Goal: Task Accomplishment & Management: Manage account settings

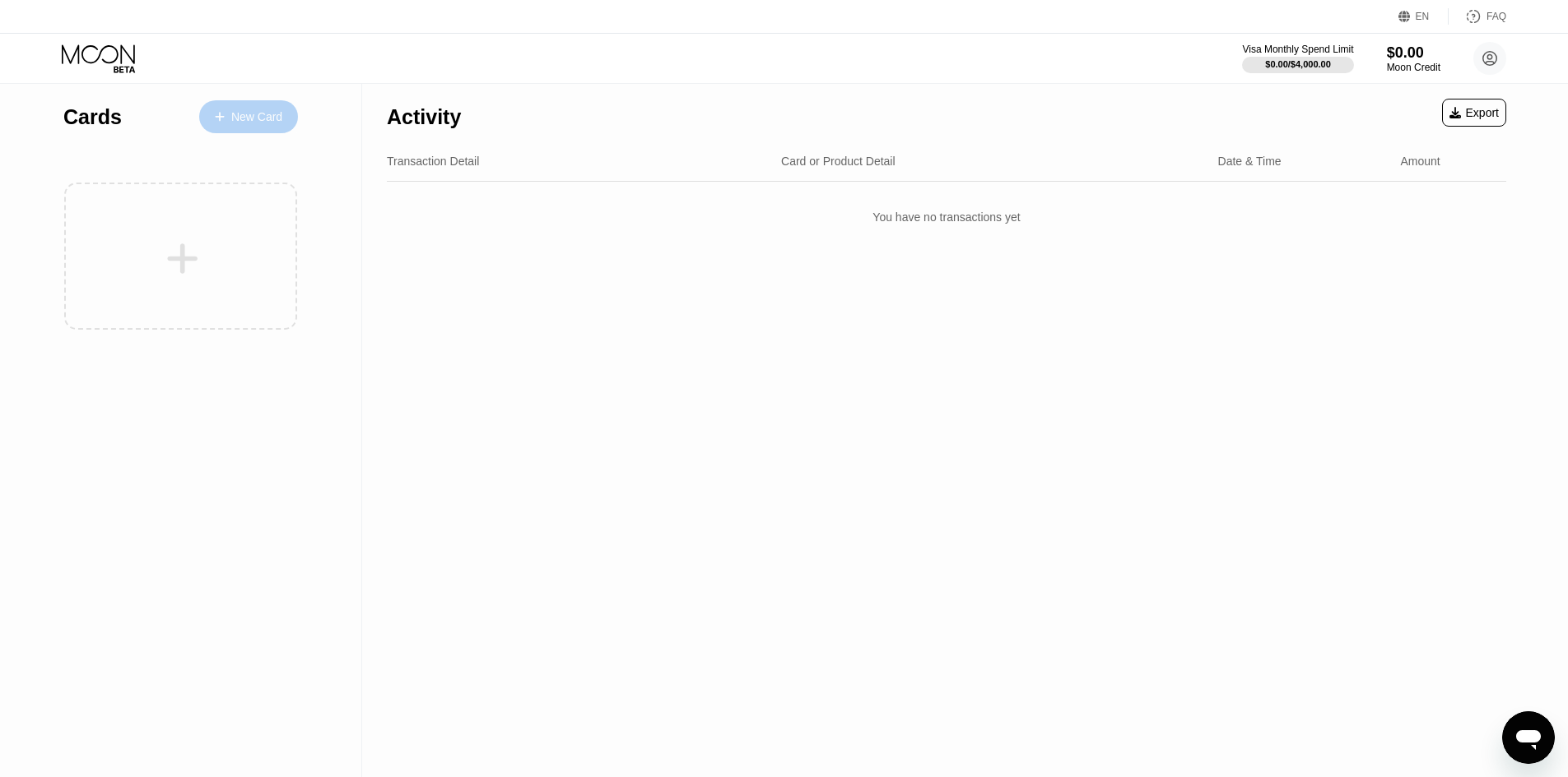
click at [246, 122] on div "New Card" at bounding box center [257, 117] width 51 height 14
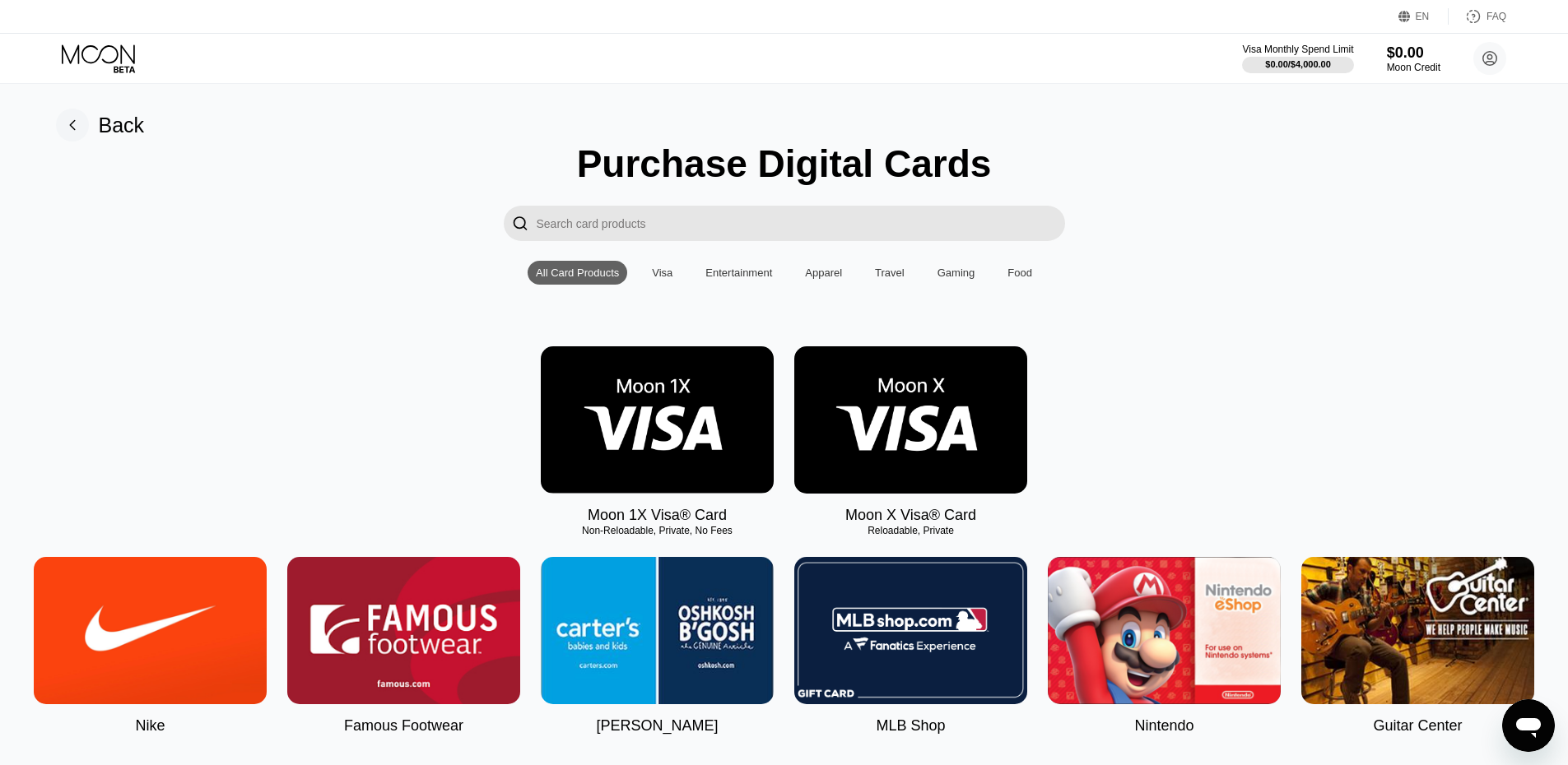
click at [919, 385] on img at bounding box center [911, 419] width 233 height 147
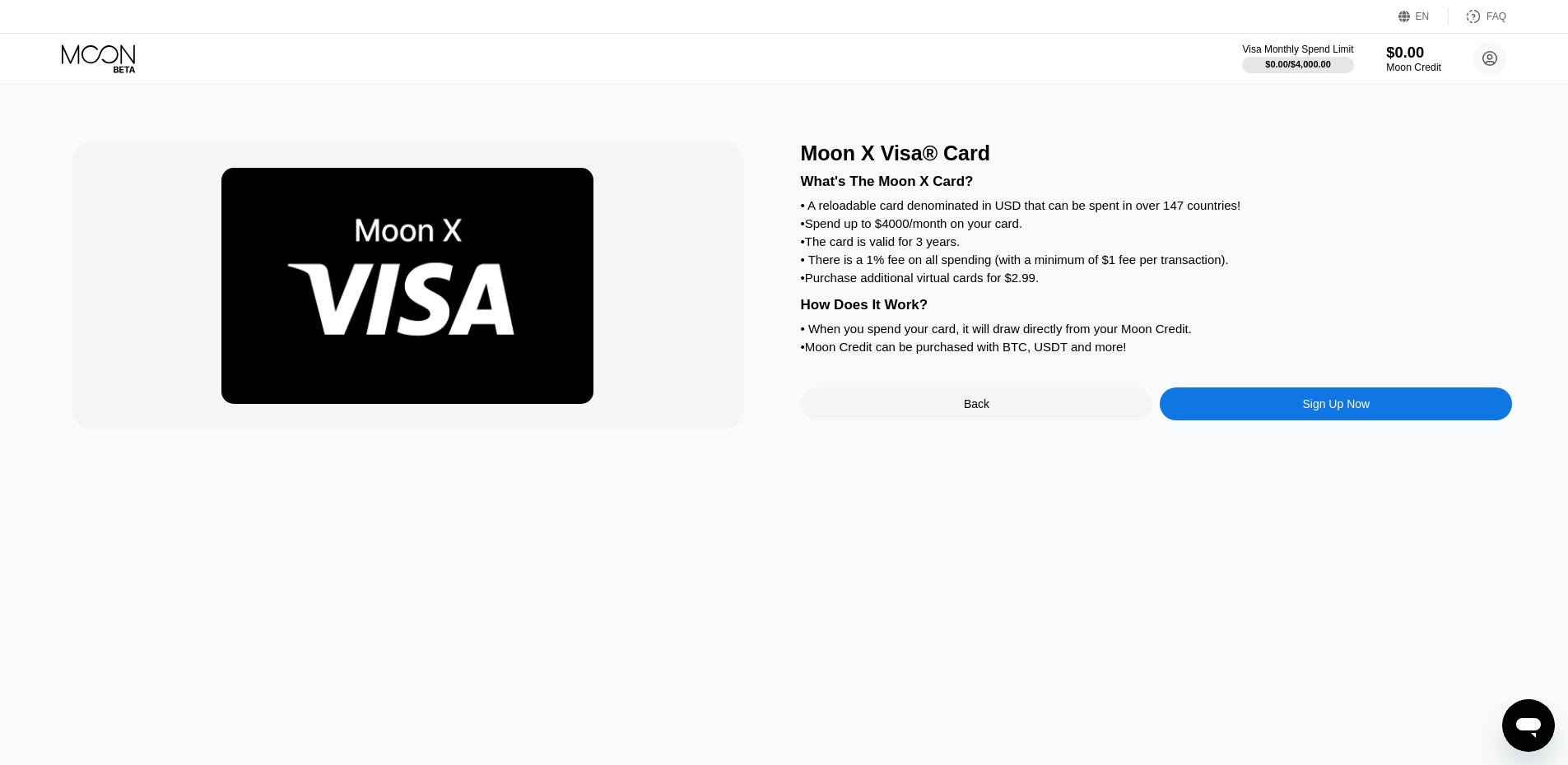
click at [1423, 62] on div "Moon Credit" at bounding box center [1413, 67] width 55 height 12
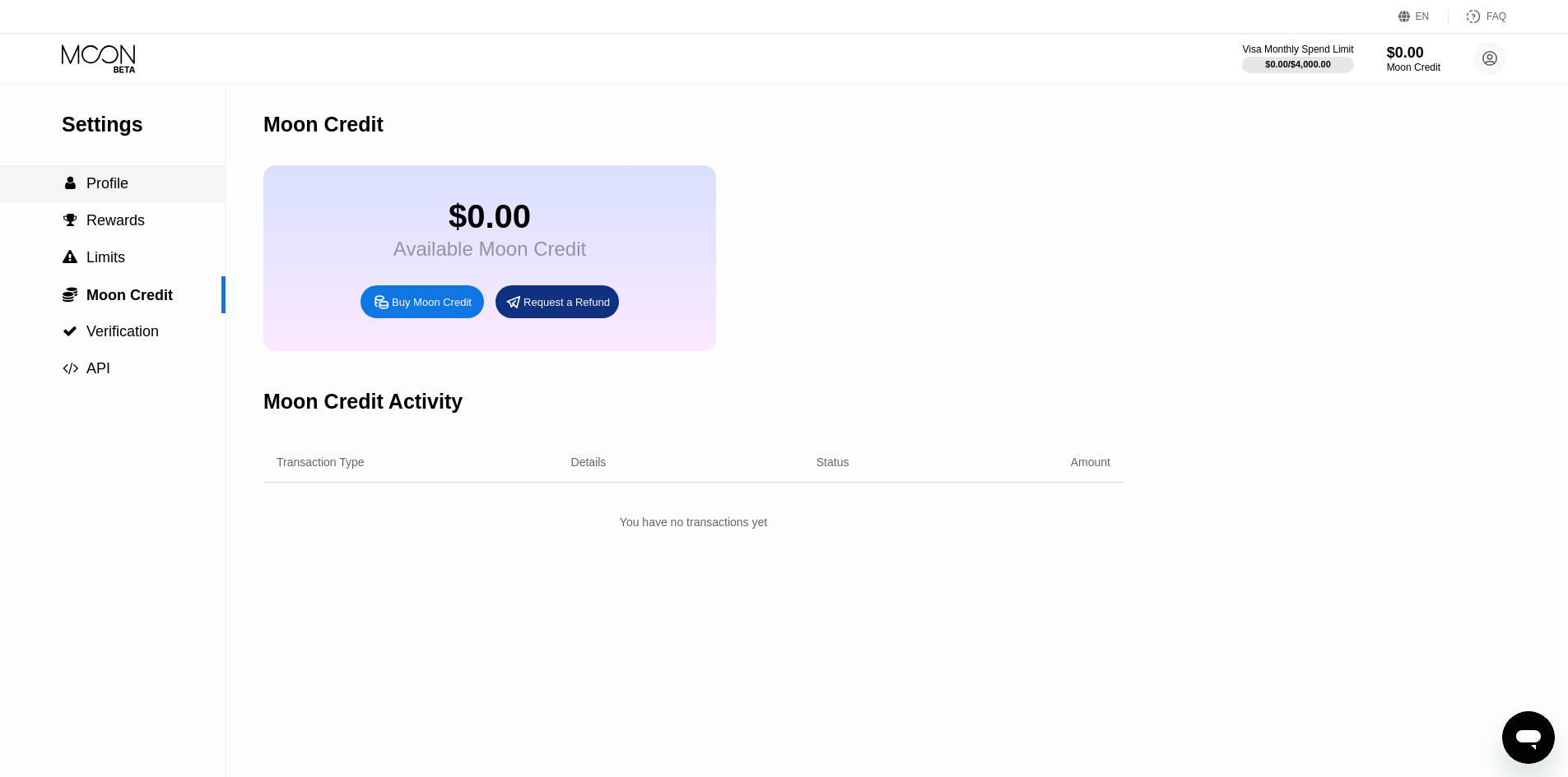
click at [106, 184] on span "Profile" at bounding box center [108, 183] width 42 height 16
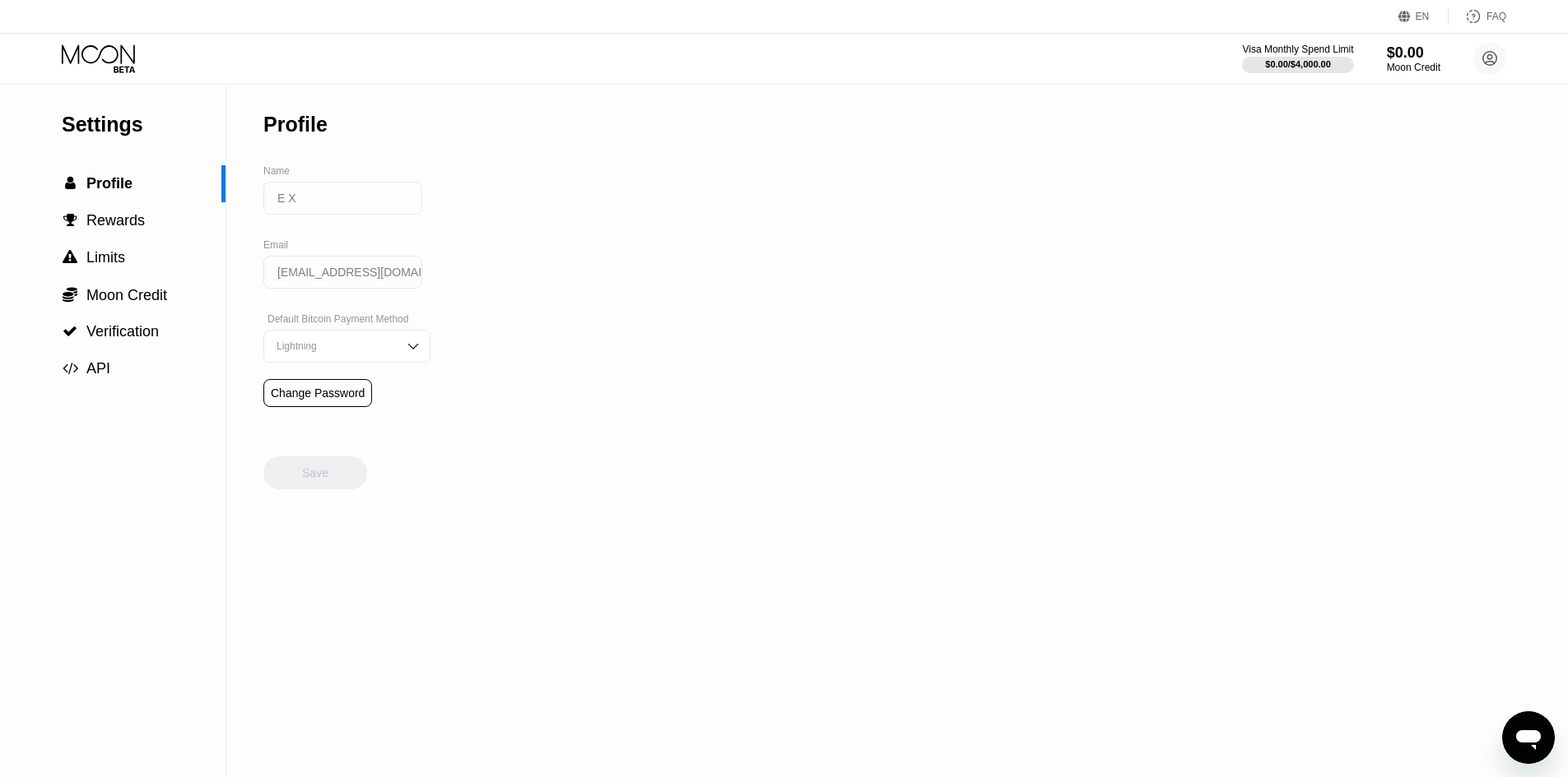
click at [99, 51] on icon at bounding box center [99, 59] width 77 height 29
